Goal: Transaction & Acquisition: Purchase product/service

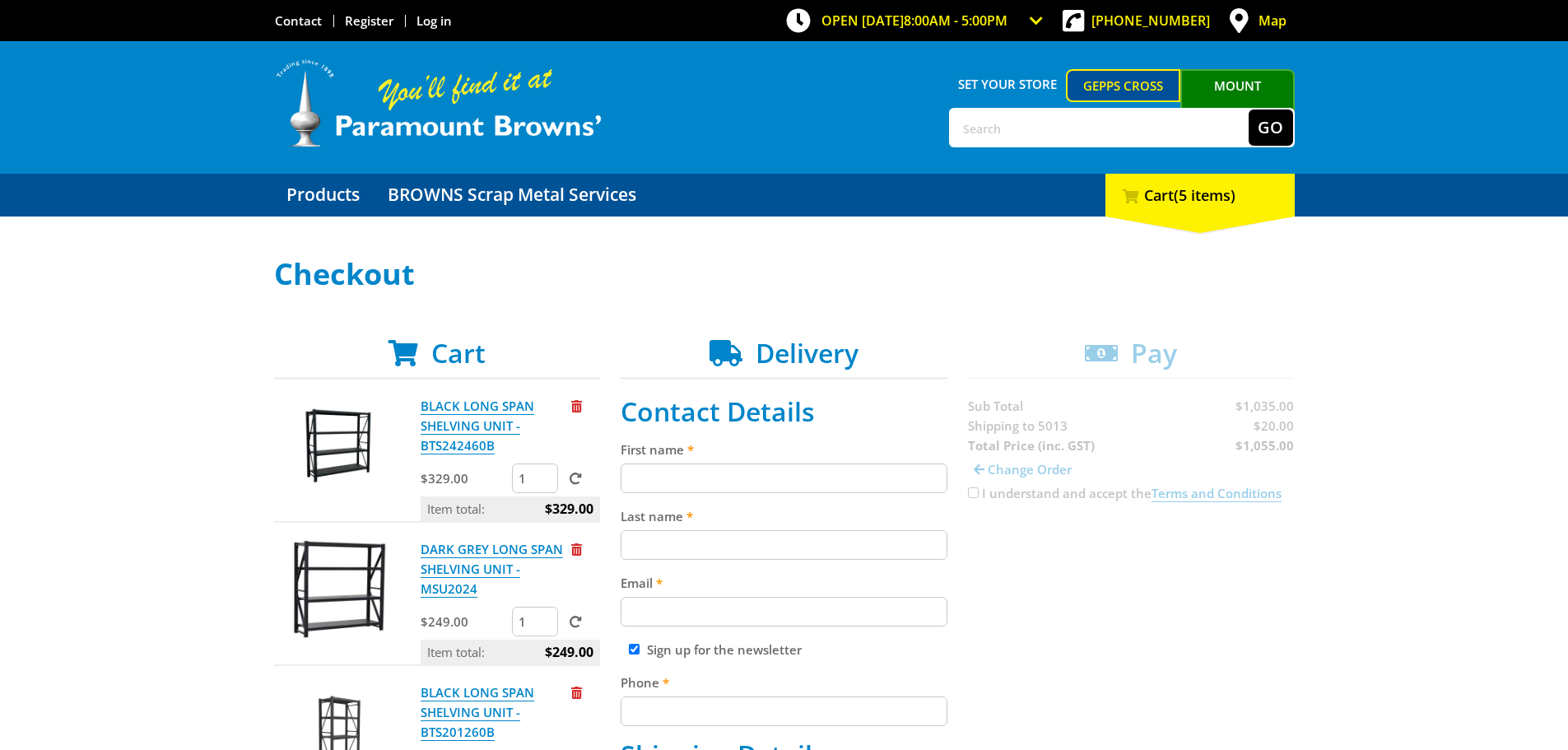
click at [662, 478] on input "First name" at bounding box center [784, 478] width 327 height 30
type input "[PERSON_NAME]"
type input "[PERSON_NAME][EMAIL_ADDRESS][DOMAIN_NAME]"
type input "0883452299"
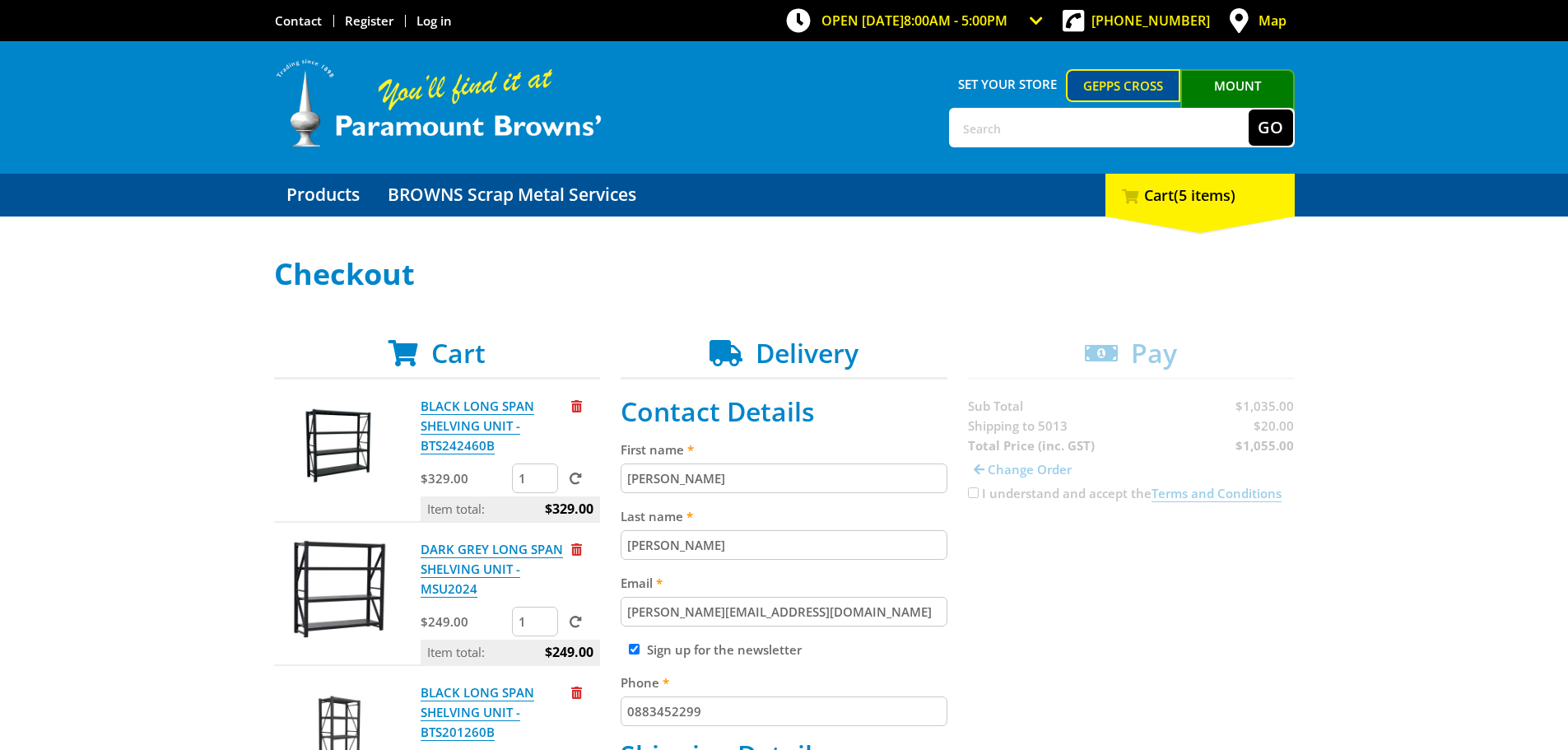
type input "add-a-bathroom"
type input "u1/[STREET_ADDRESS][PERSON_NAME]"
type input "[PERSON_NAME][GEOGRAPHIC_DATA], 5013"
select select "SA"
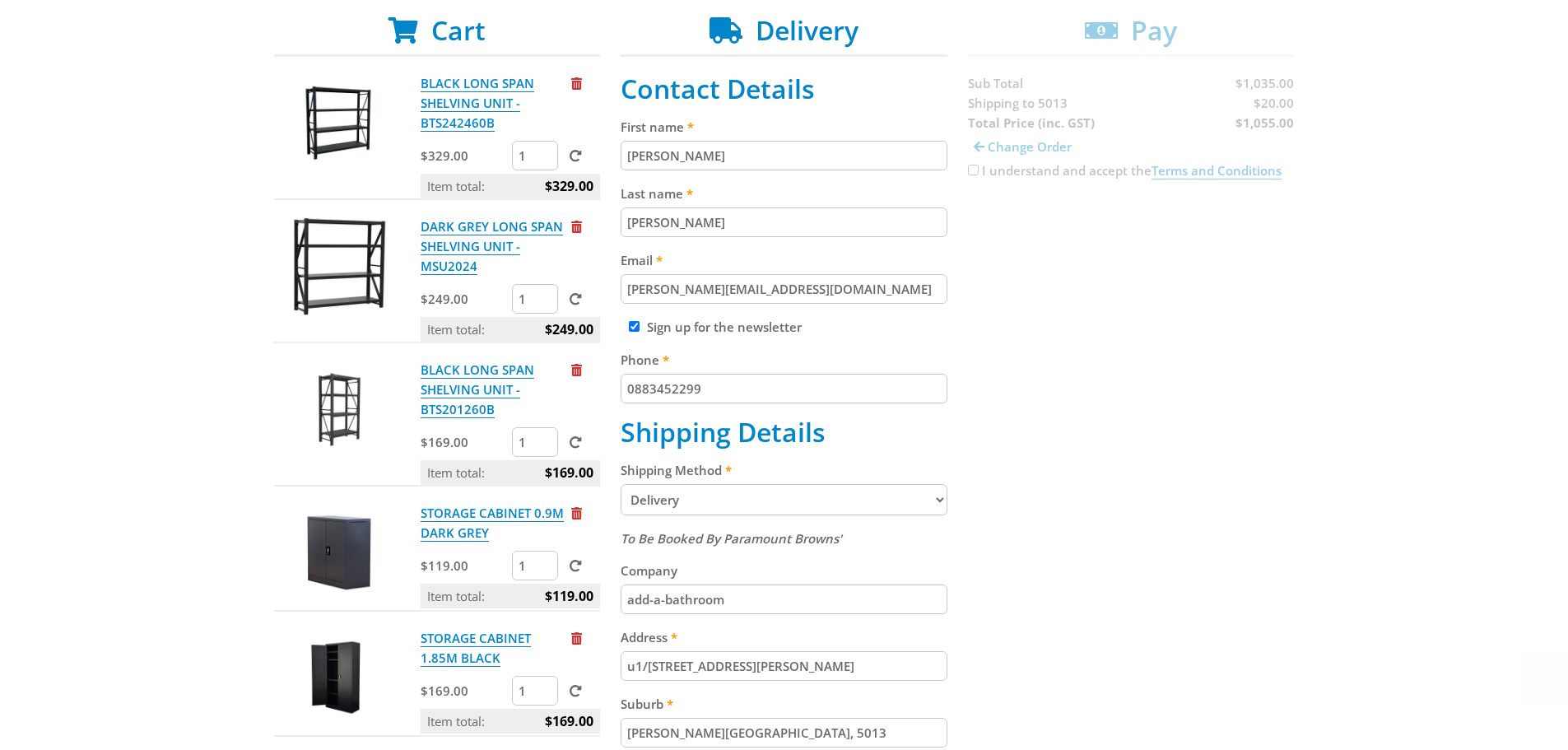
scroll to position [330, 0]
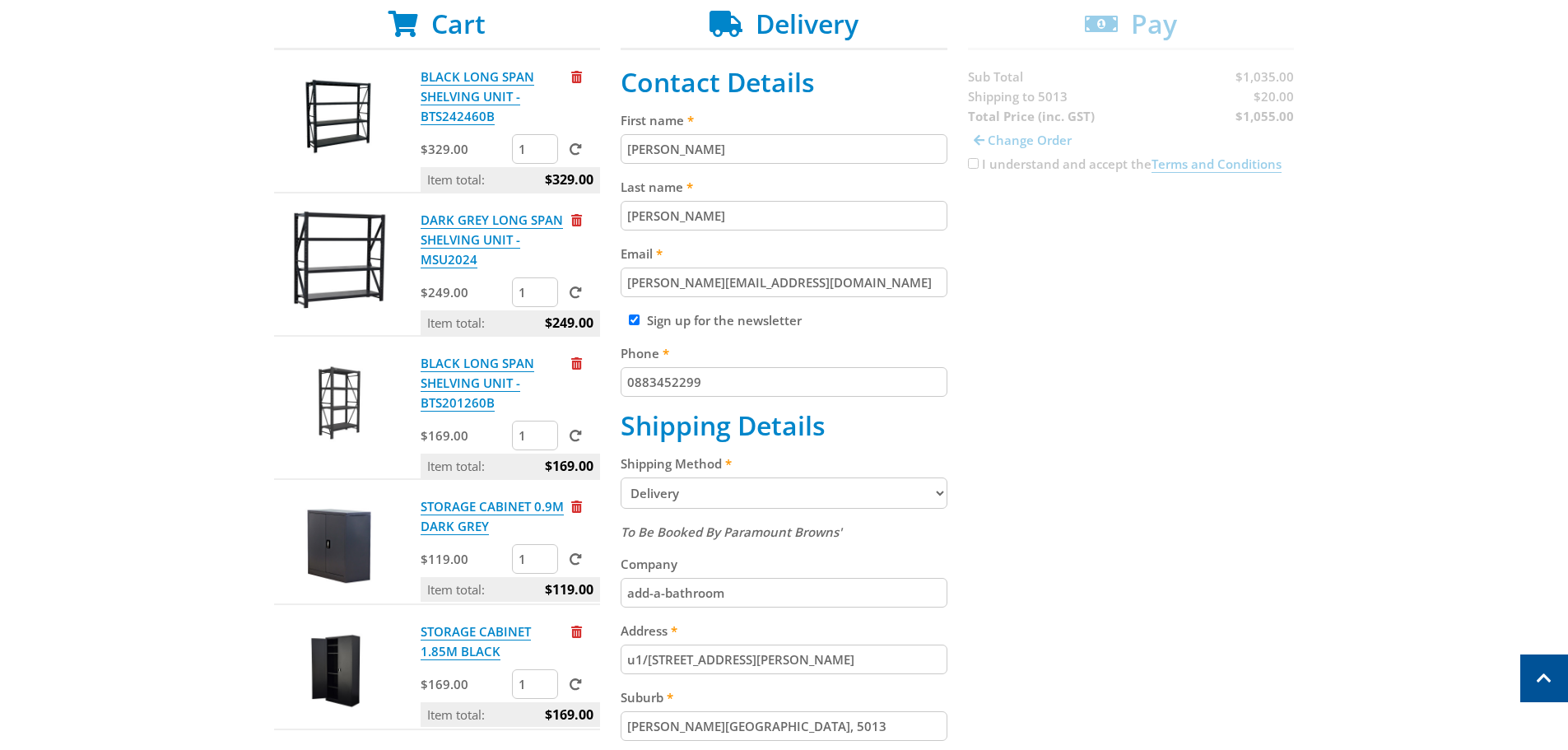
click at [763, 494] on select "Pickup from Gepps Cross Delivery" at bounding box center [784, 493] width 327 height 32
click at [620, 478] on select "Pickup from Gepps Cross Delivery" at bounding box center [784, 493] width 327 height 32
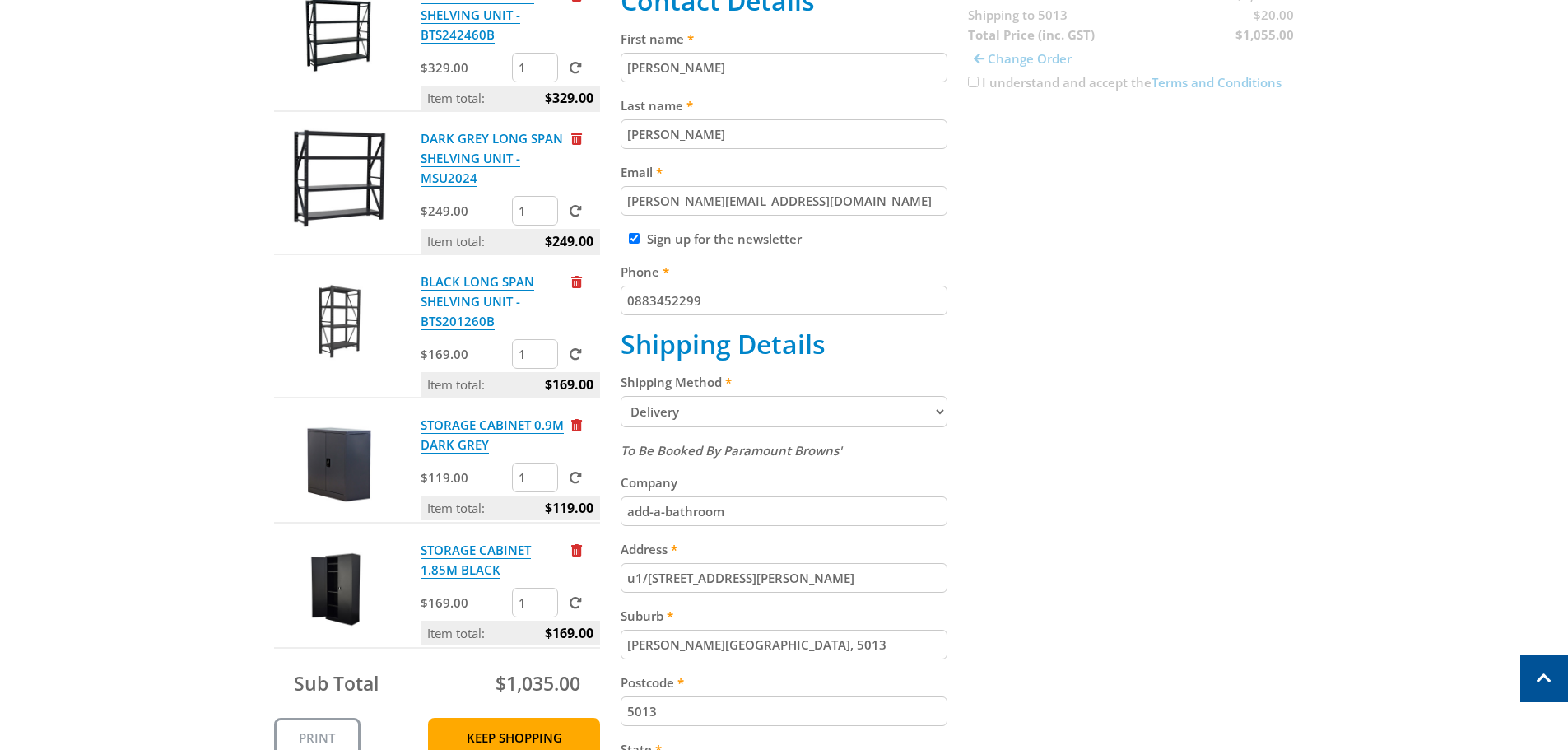
scroll to position [412, 0]
drag, startPoint x: 746, startPoint y: 505, endPoint x: 577, endPoint y: 515, distance: 169.3
click at [577, 515] on div "Cart BLACK LONG SPAN SHELVING UNIT - BTS242460B $329.00 1 Item total: $329.00 D…" at bounding box center [784, 453] width 1020 height 1053
click at [741, 551] on label "Address" at bounding box center [784, 548] width 327 height 20
click at [741, 562] on input "u1/[STREET_ADDRESS][PERSON_NAME]" at bounding box center [784, 577] width 327 height 30
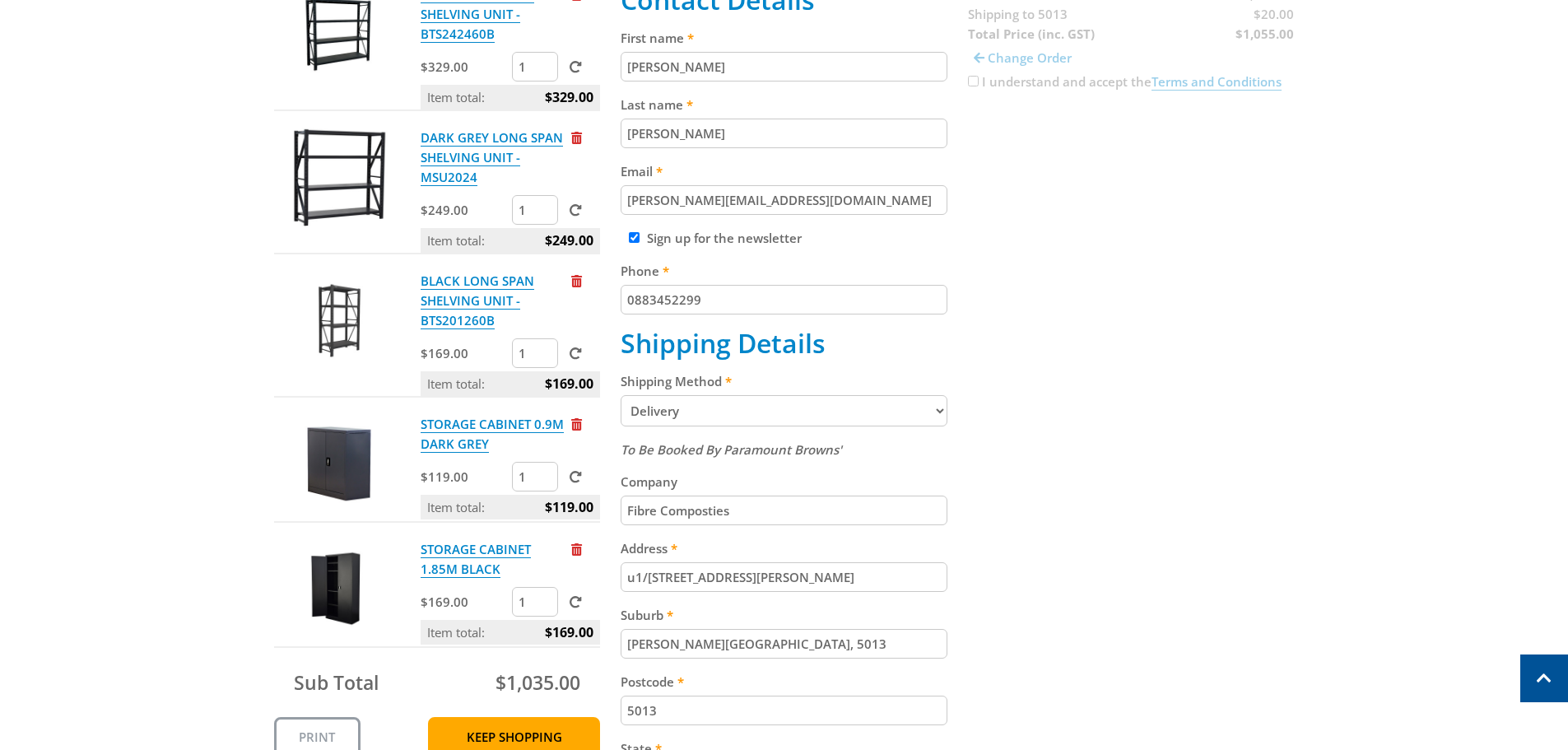
click at [738, 512] on input "Fibre Composties" at bounding box center [784, 511] width 327 height 30
type input "Fibre Composties / add-a-abathroom"
click at [1180, 519] on div "Cart BLACK LONG SPAN SHELVING UNIT - BTS242460B $329.00 1 Item total: $329.00 D…" at bounding box center [784, 453] width 1020 height 1053
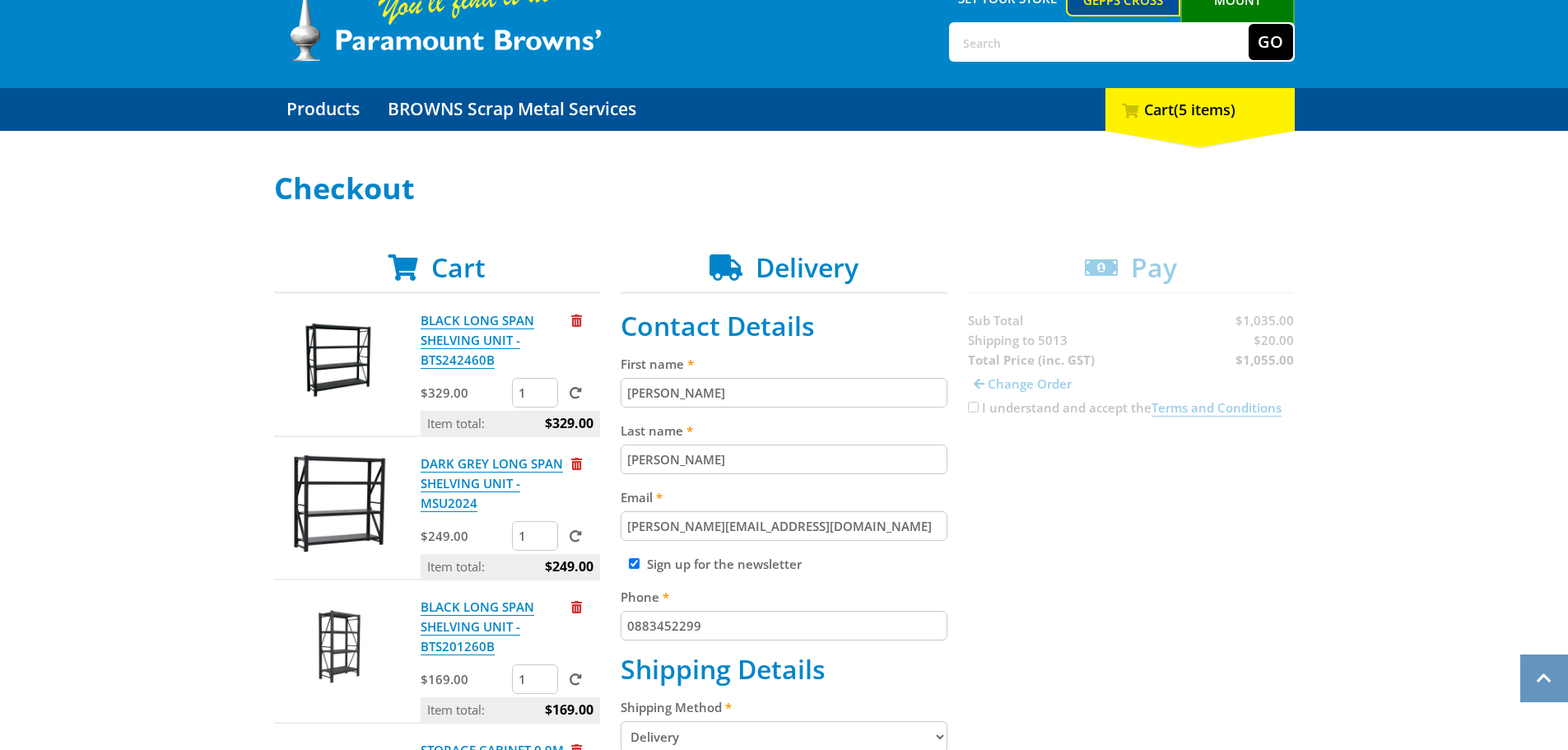
scroll to position [82, 0]
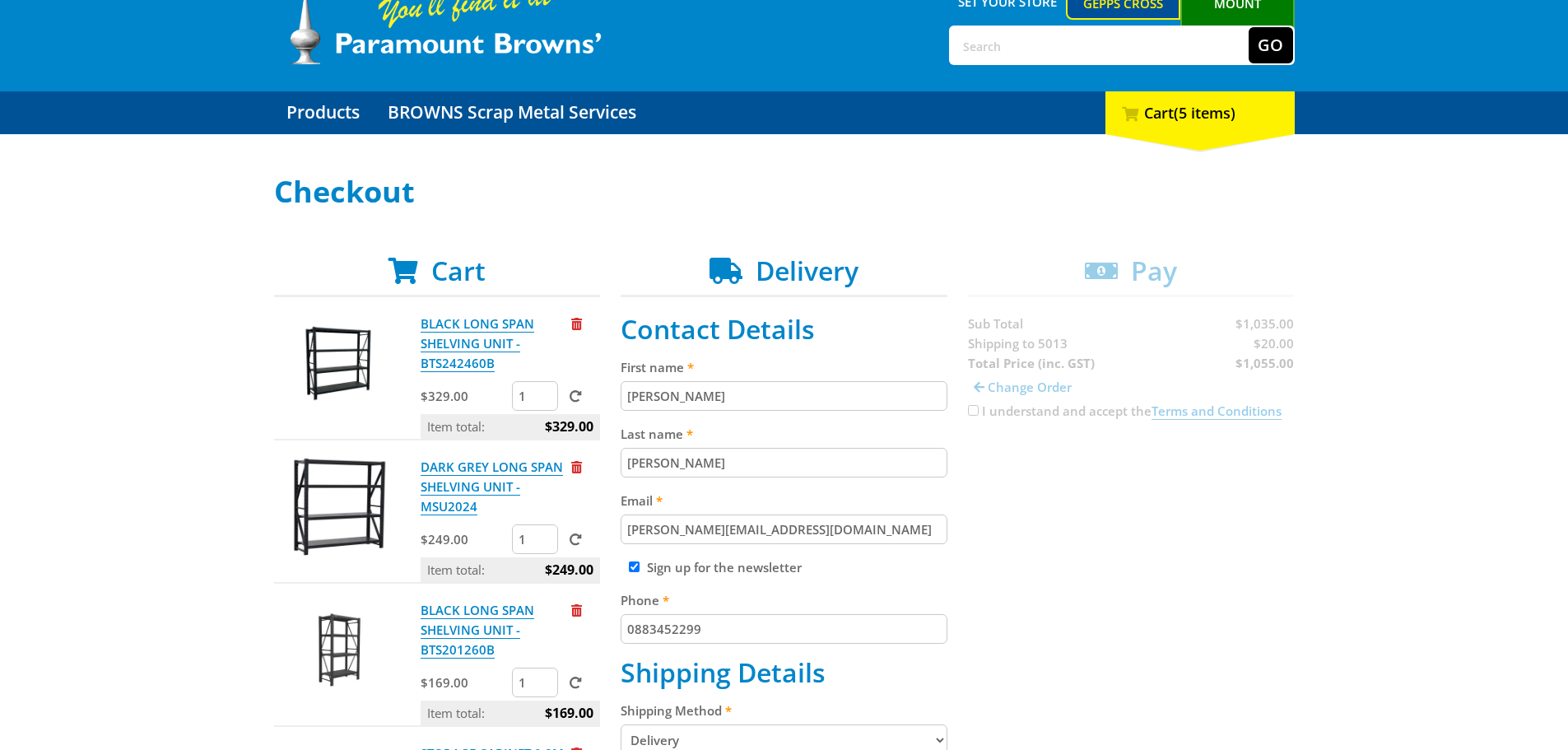
drag, startPoint x: 1084, startPoint y: 454, endPoint x: 1101, endPoint y: 440, distance: 22.0
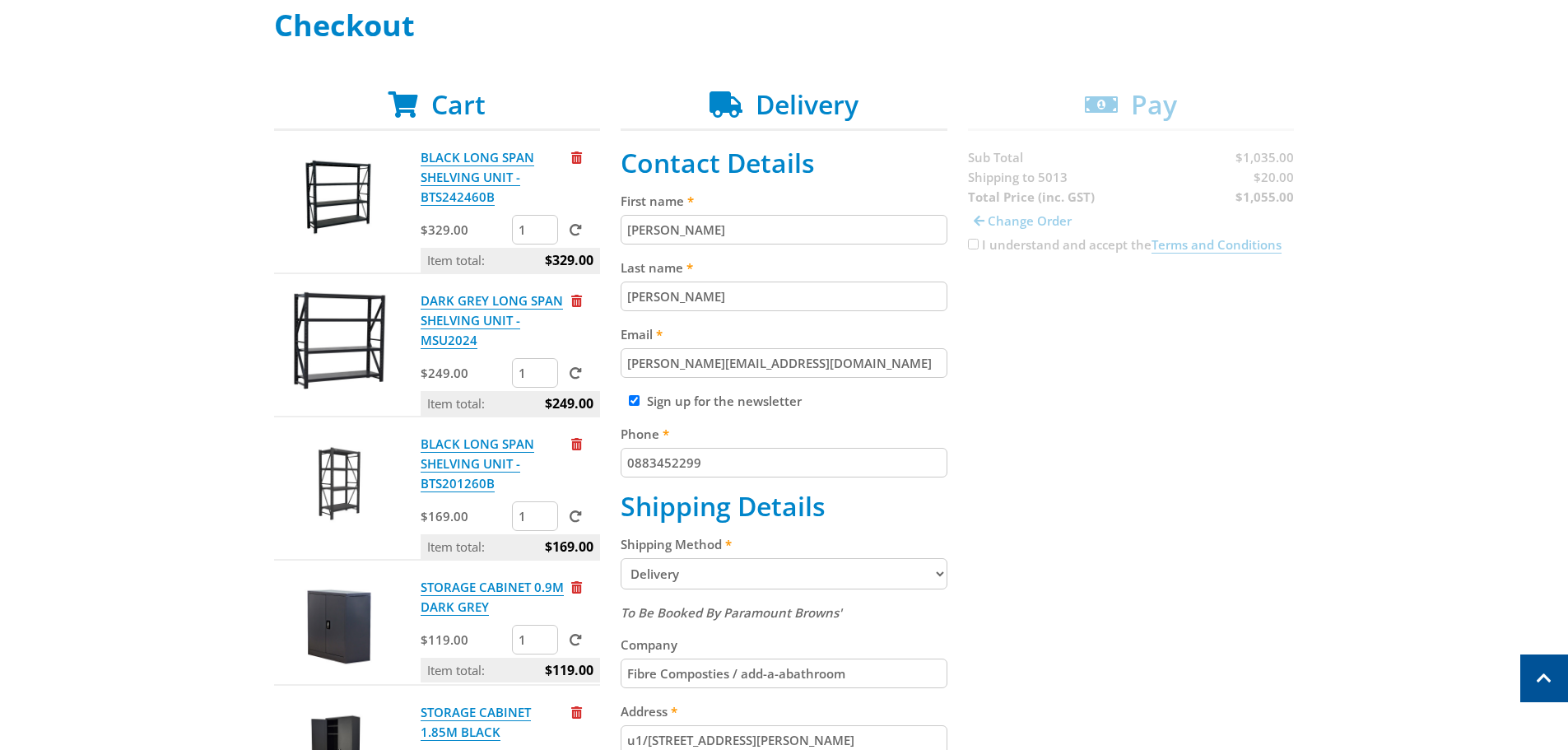
scroll to position [247, 0]
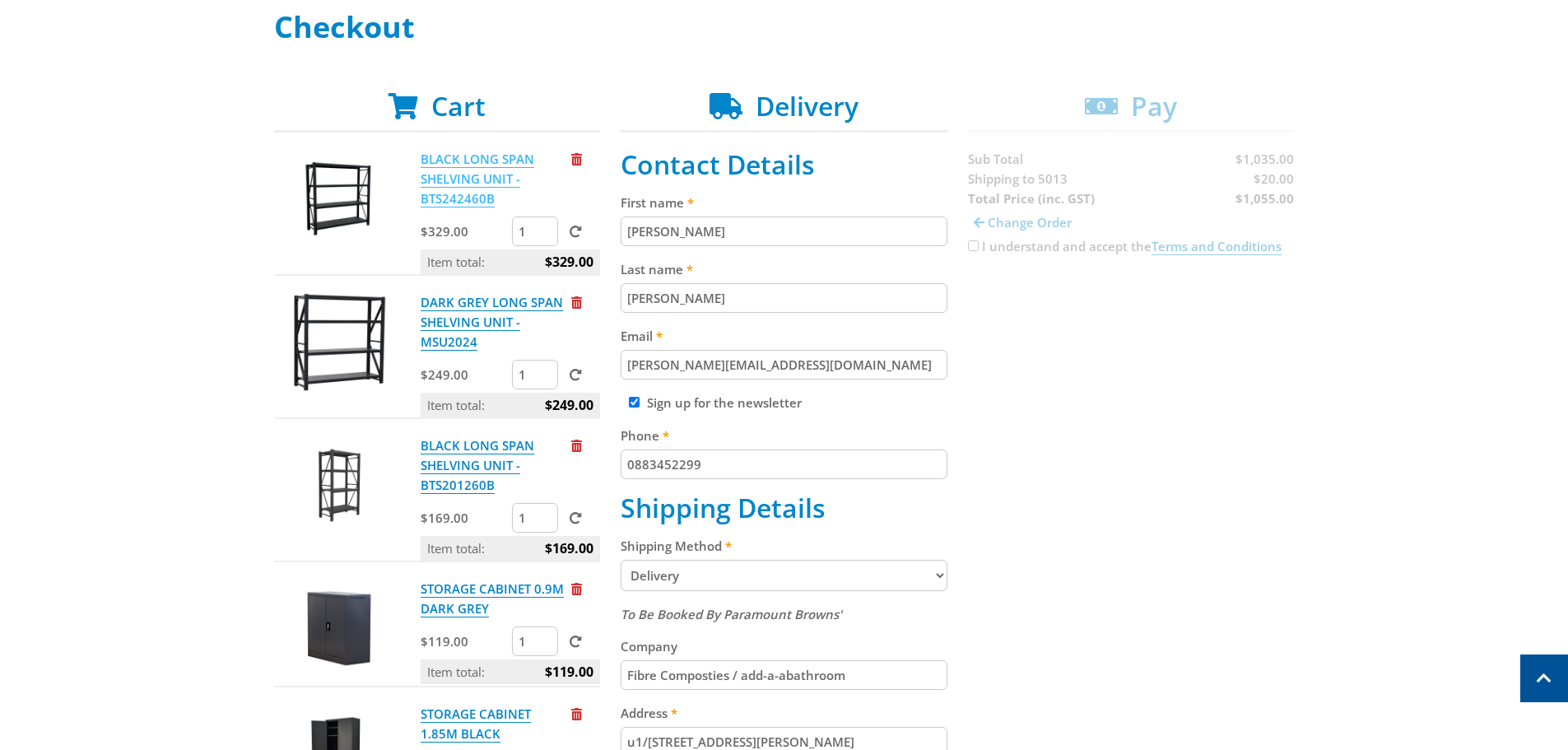
click at [457, 187] on p "BLACK LONG SPAN SHELVING UNIT - BTS242460B" at bounding box center [494, 178] width 147 height 59
click at [457, 173] on link "BLACK LONG SPAN SHELVING UNIT - BTS242460B" at bounding box center [477, 179] width 114 height 56
click at [444, 325] on link "DARK GREY LONG SPAN SHELVING UNIT - MSU2024" at bounding box center [492, 322] width 143 height 56
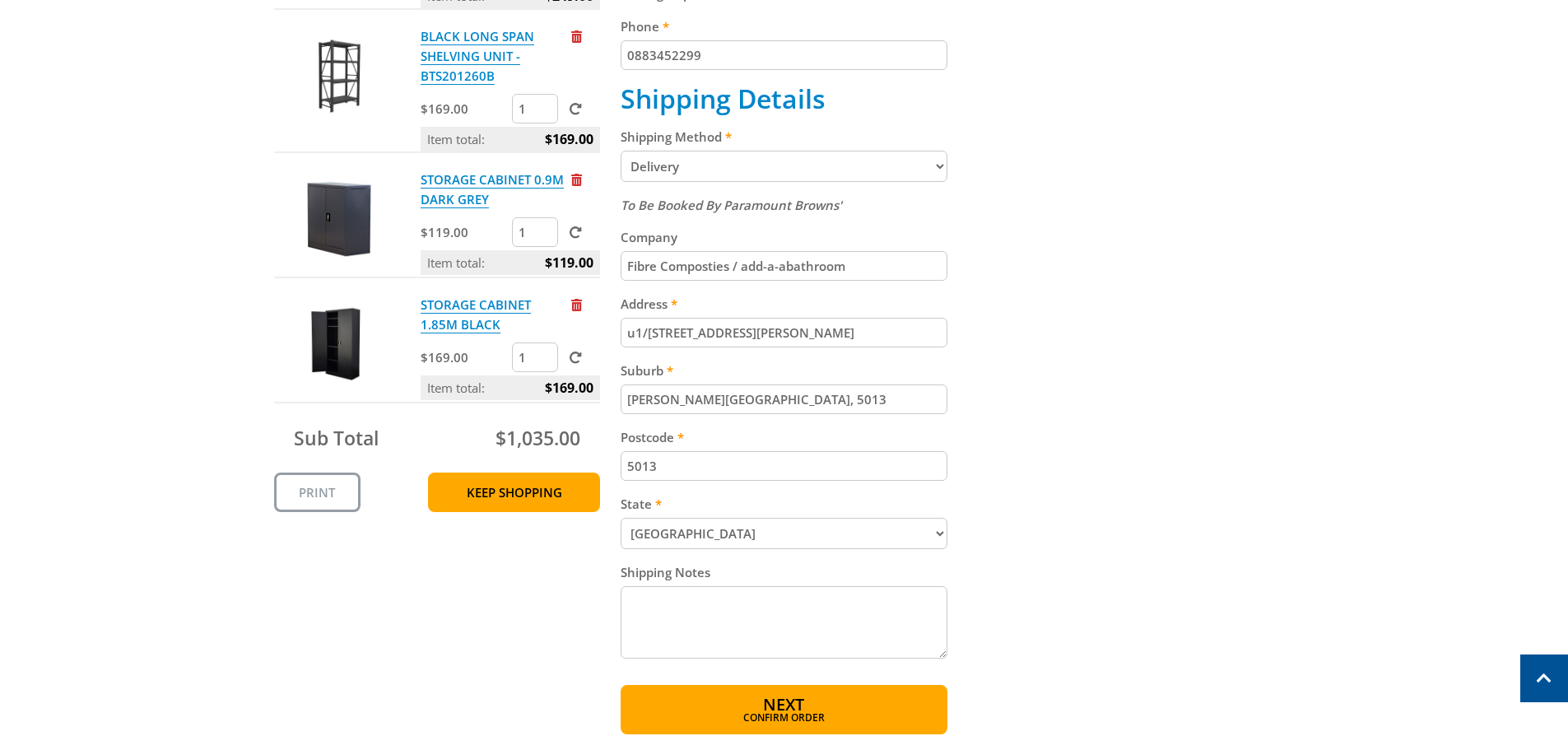
scroll to position [659, 0]
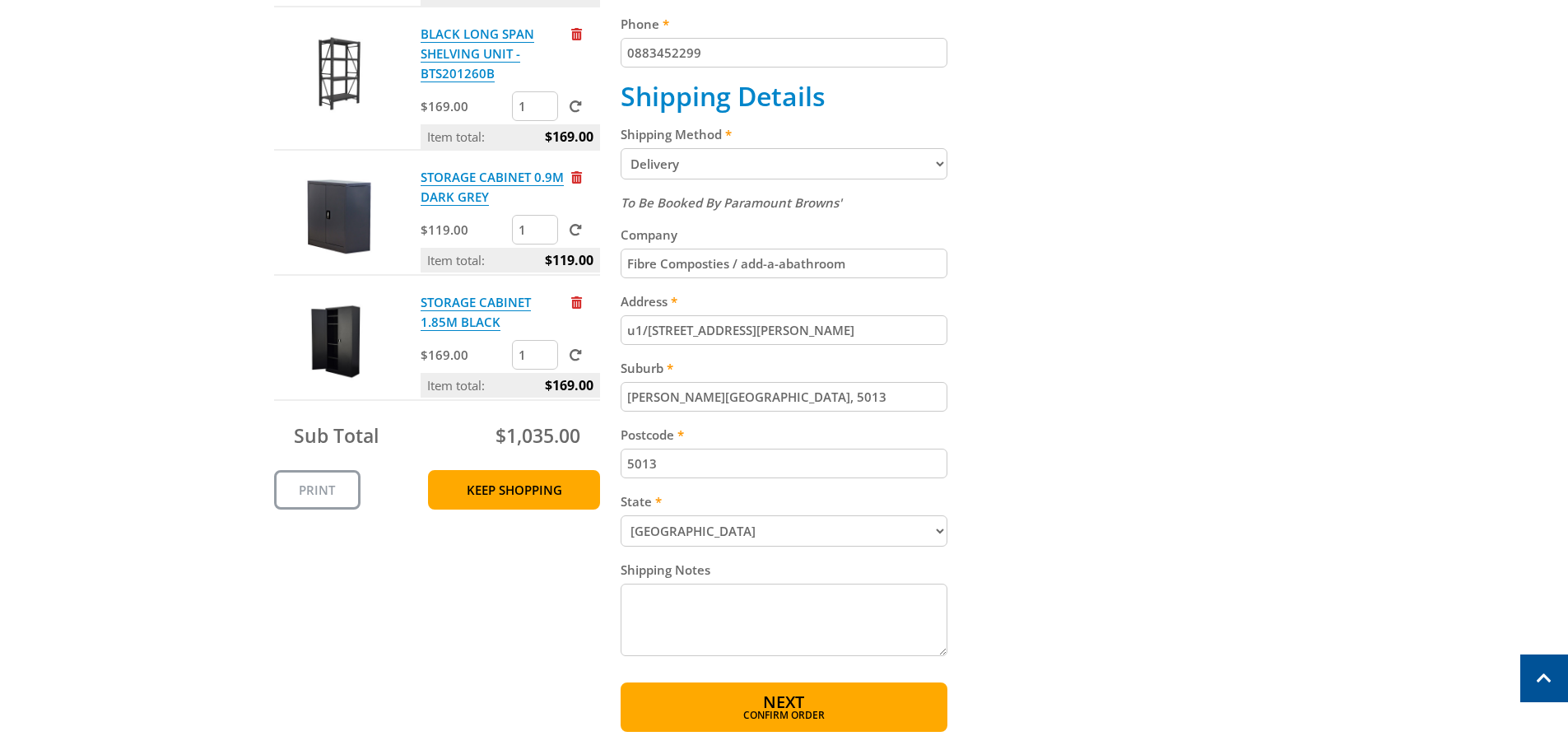
click at [745, 606] on textarea "Shipping Notes" at bounding box center [784, 620] width 327 height 72
click at [803, 603] on textarea "delivery between 9-3pm monday to friday fork lift at address for unloading" at bounding box center [784, 620] width 327 height 72
click at [867, 601] on textarea "delivery between 9-3pm Monday to friday fork lift at address for unloading" at bounding box center [784, 620] width 327 height 72
type textarea "delivery between 9-3pm Monday to Friday fork lift at address for unloading"
click at [813, 719] on span "Confirm order" at bounding box center [784, 718] width 256 height 10
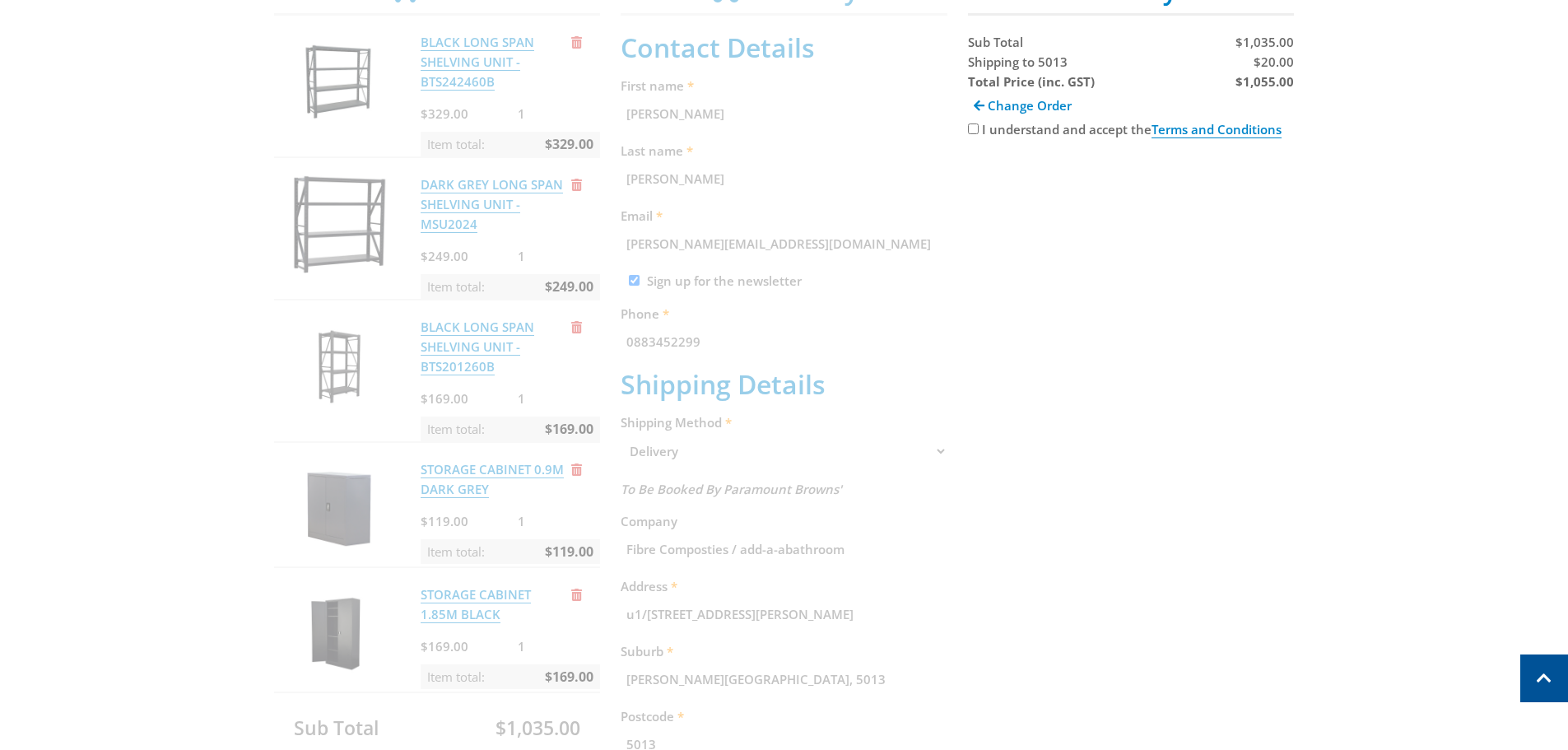
scroll to position [337, 0]
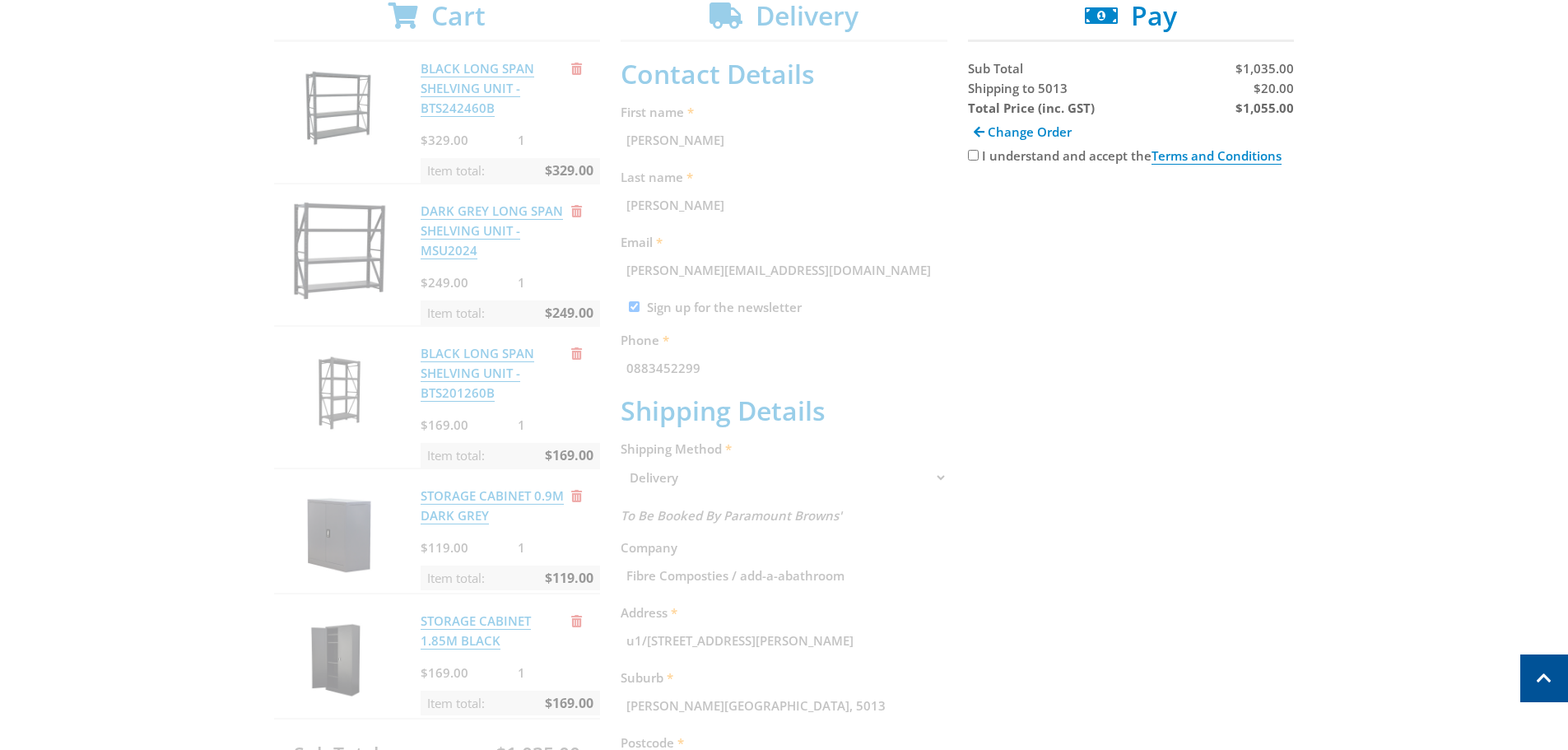
click at [978, 159] on input "I understand and accept the Terms and Conditions" at bounding box center [973, 154] width 11 height 11
checkbox input "true"
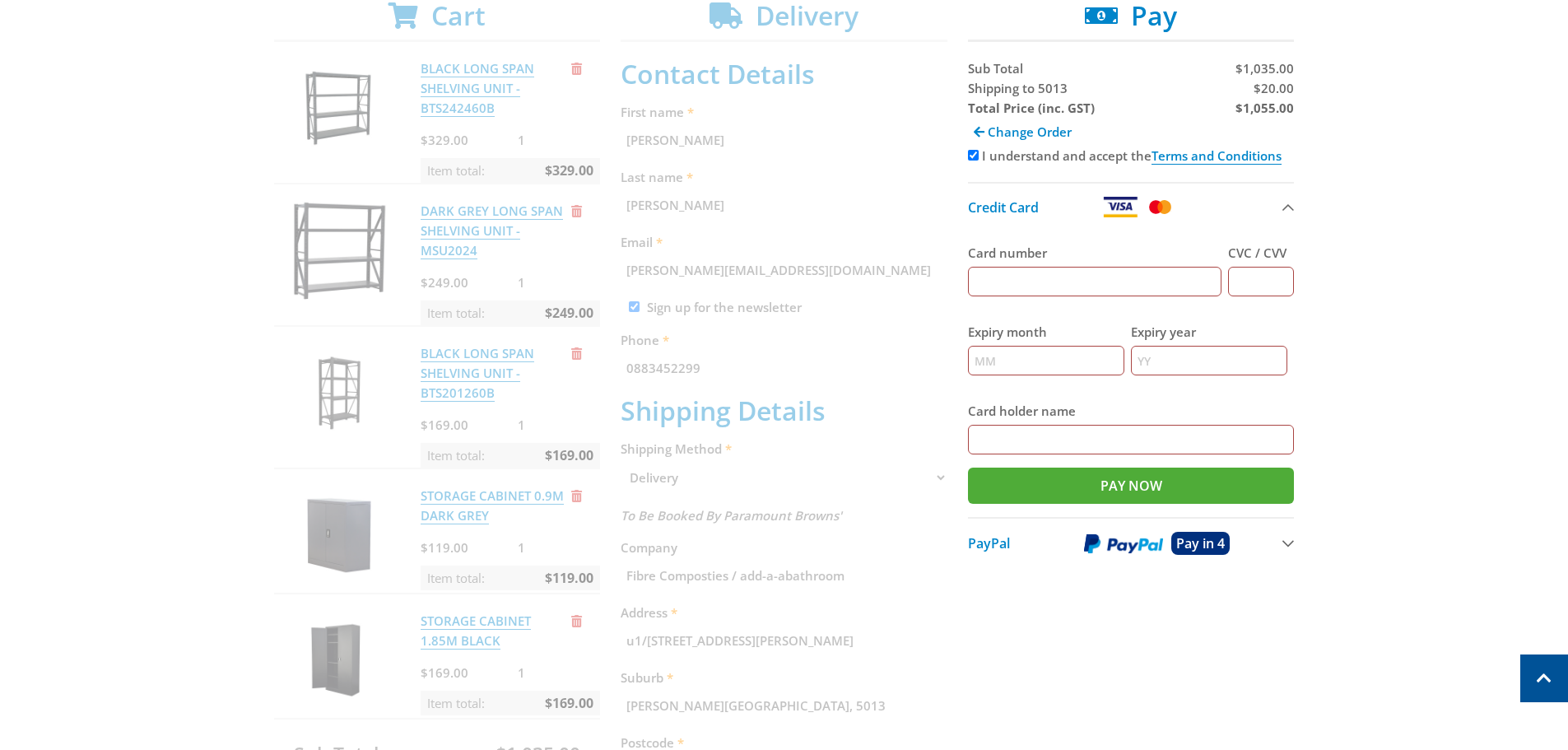
click at [1289, 542] on button "PayPal Pay in 4" at bounding box center [1131, 542] width 327 height 51
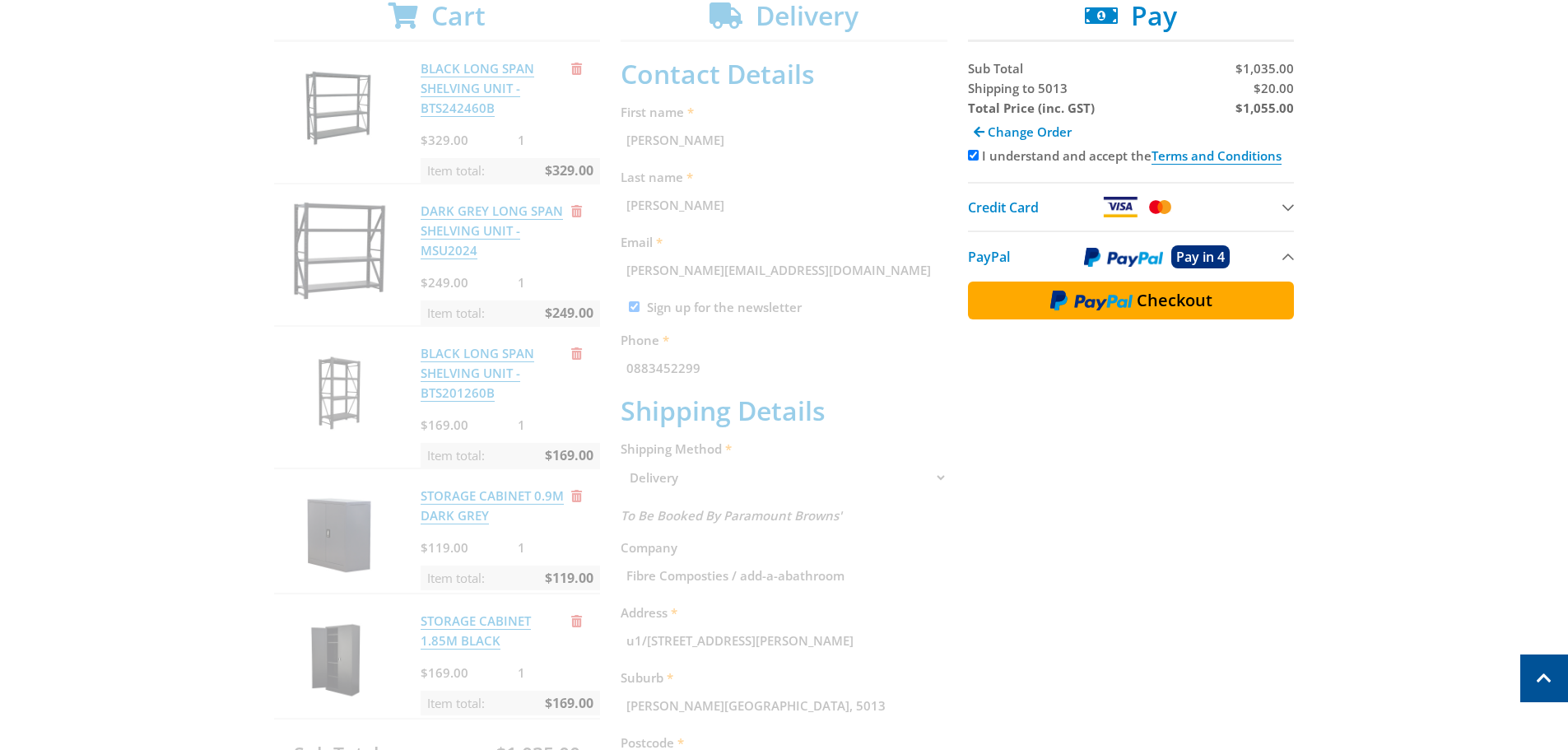
click at [1201, 539] on div "Cart BLACK LONG SPAN SHELVING UNIT - BTS242460B $329.00 1 Item total: $329.00 D…" at bounding box center [784, 517] width 1020 height 1035
click at [1107, 512] on div "Cart BLACK LONG SPAN SHELVING UNIT - BTS242460B $329.00 1 Item total: $329.00 D…" at bounding box center [784, 517] width 1020 height 1035
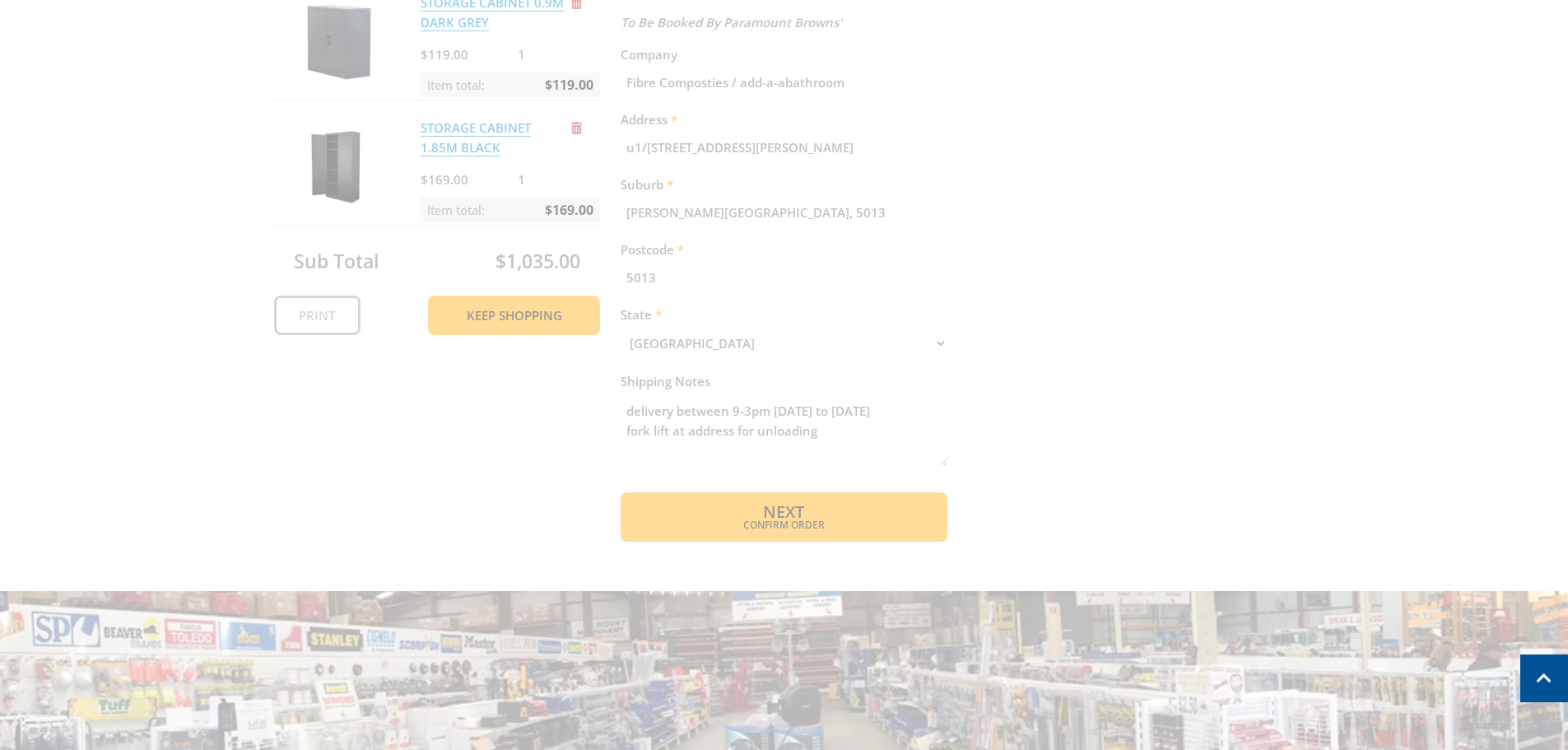
scroll to position [831, 0]
click at [496, 443] on div "Cart BLACK LONG SPAN SHELVING UNIT - BTS242460B $329.00 1 Item total: $329.00 D…" at bounding box center [784, 23] width 1020 height 1035
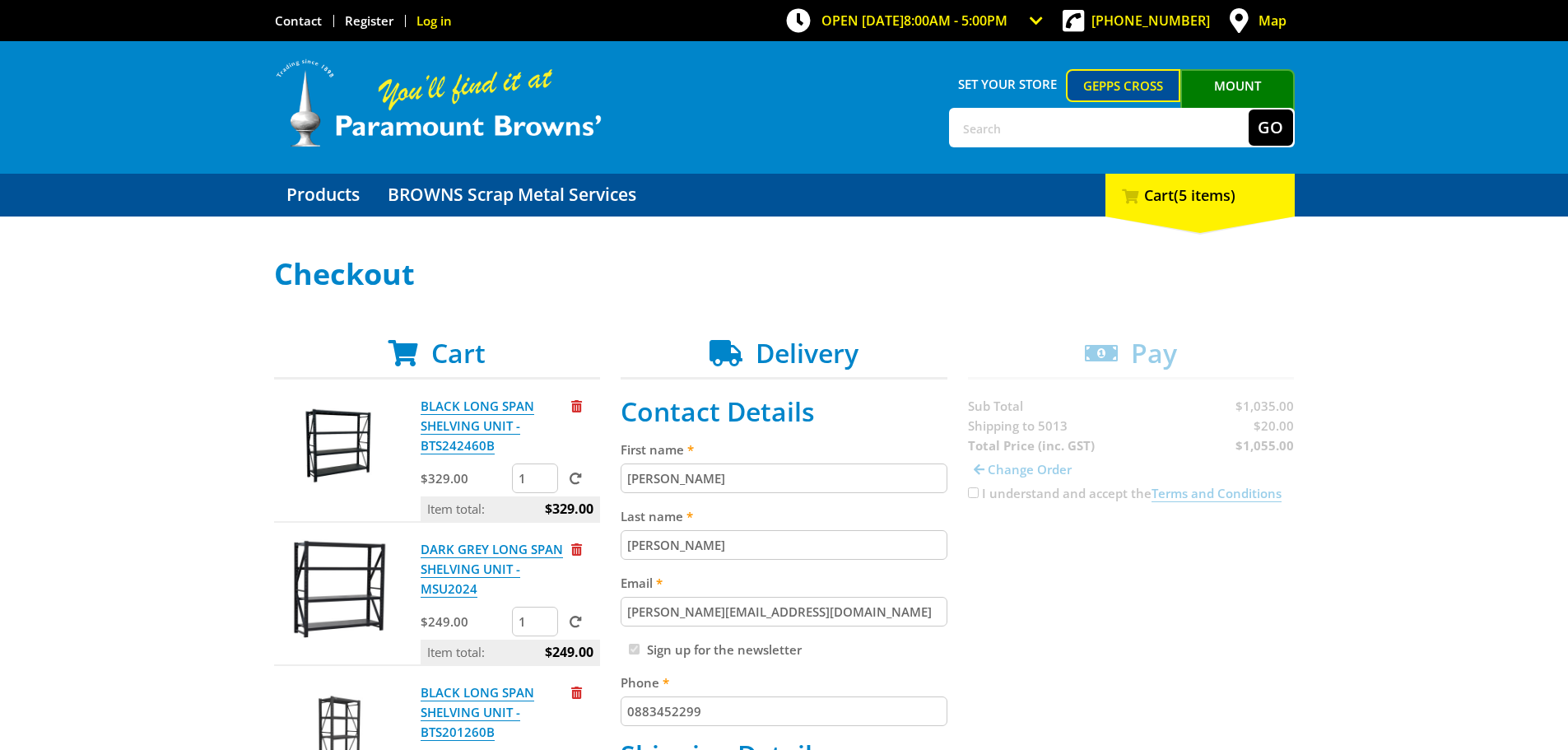
click at [433, 17] on link "Log in" at bounding box center [434, 21] width 36 height 17
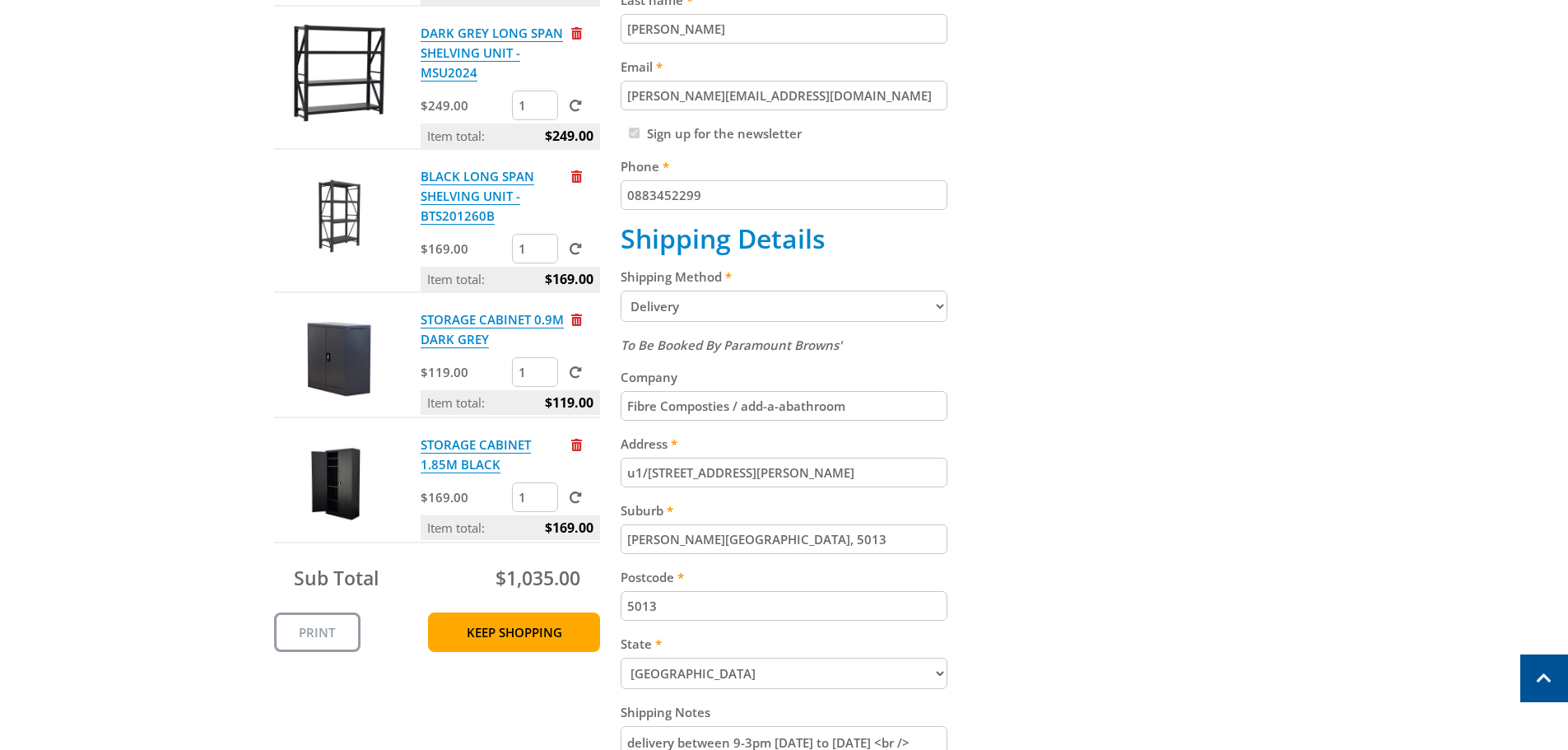
scroll to position [659, 0]
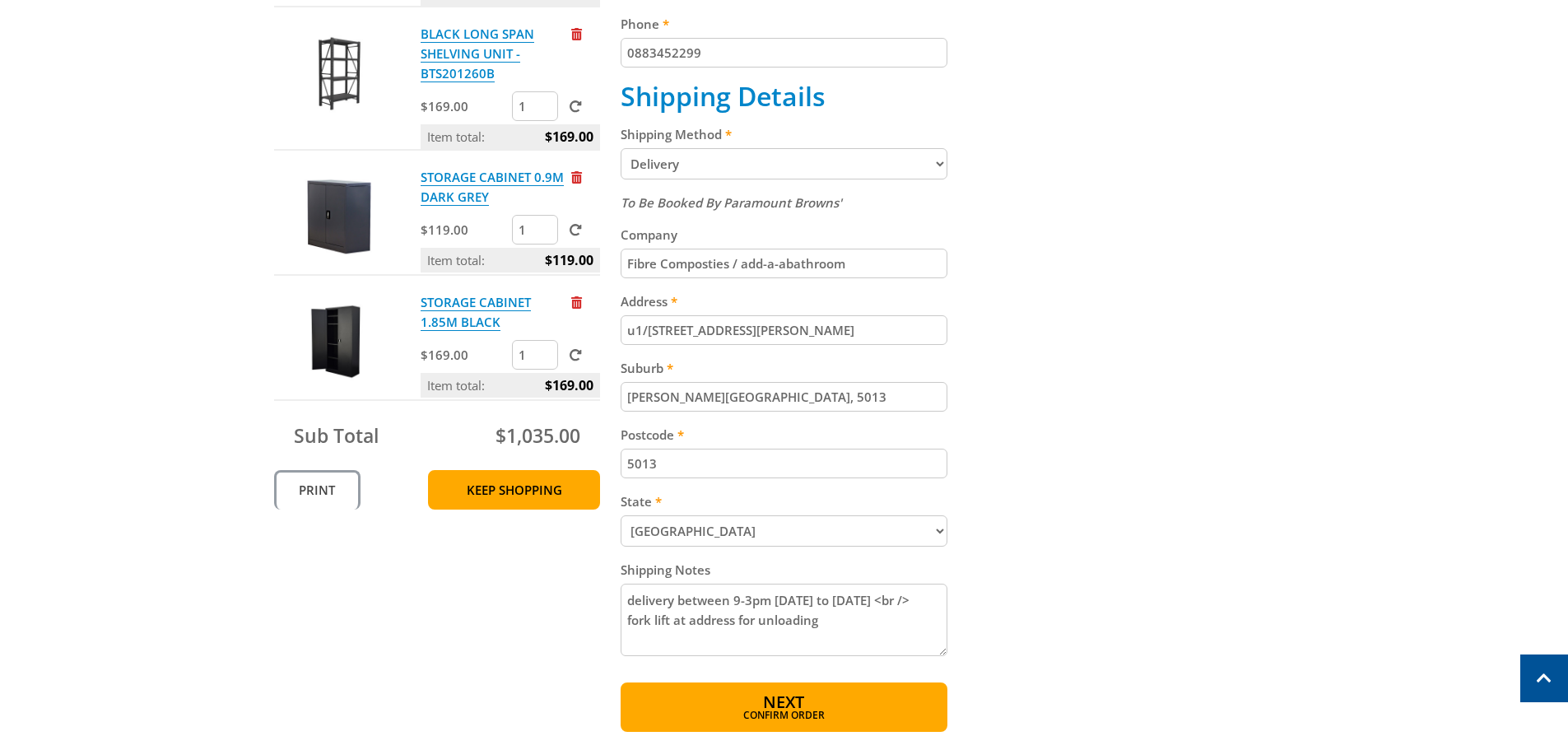
click at [327, 486] on link "Print" at bounding box center [317, 490] width 86 height 40
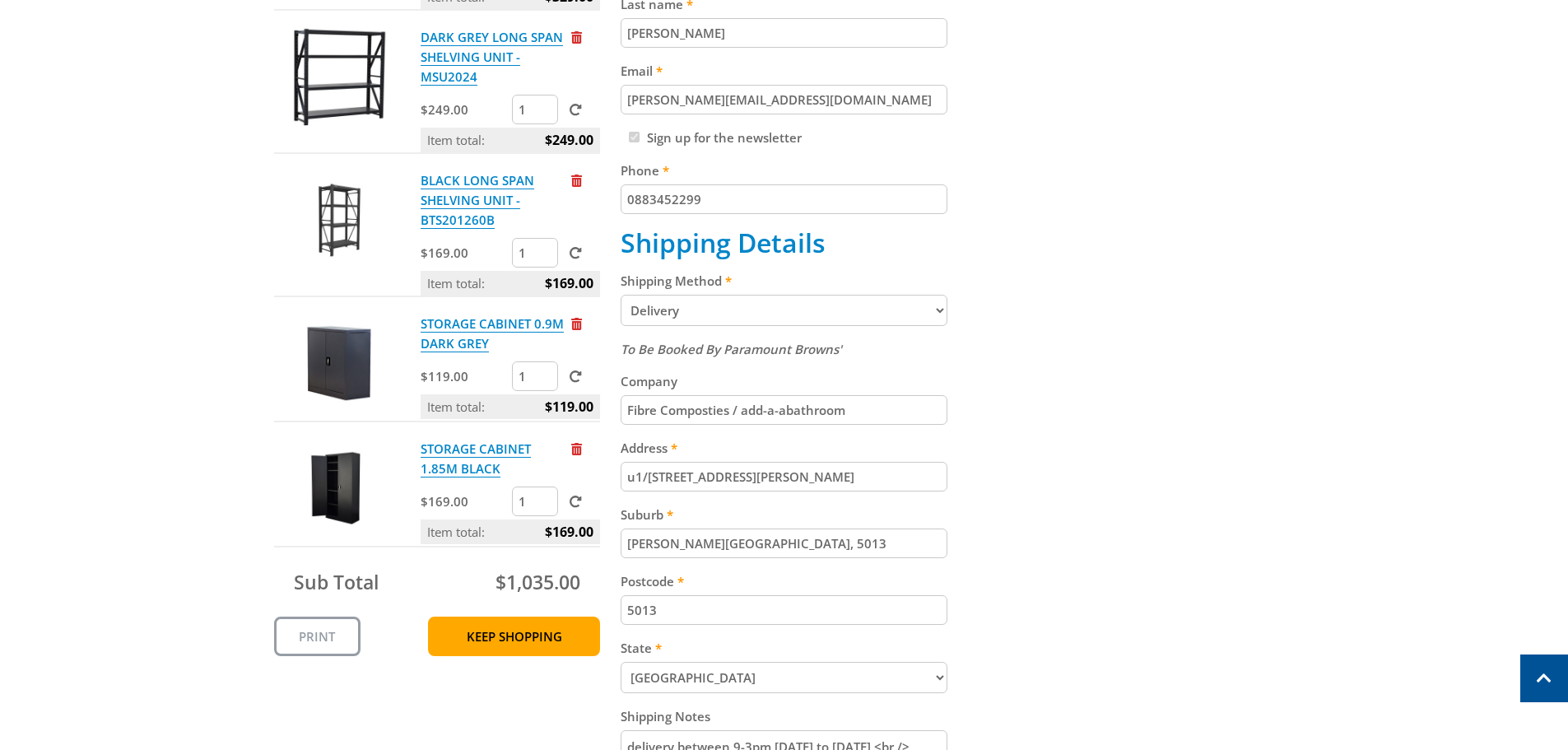
scroll to position [494, 0]
